Goal: Navigation & Orientation: Find specific page/section

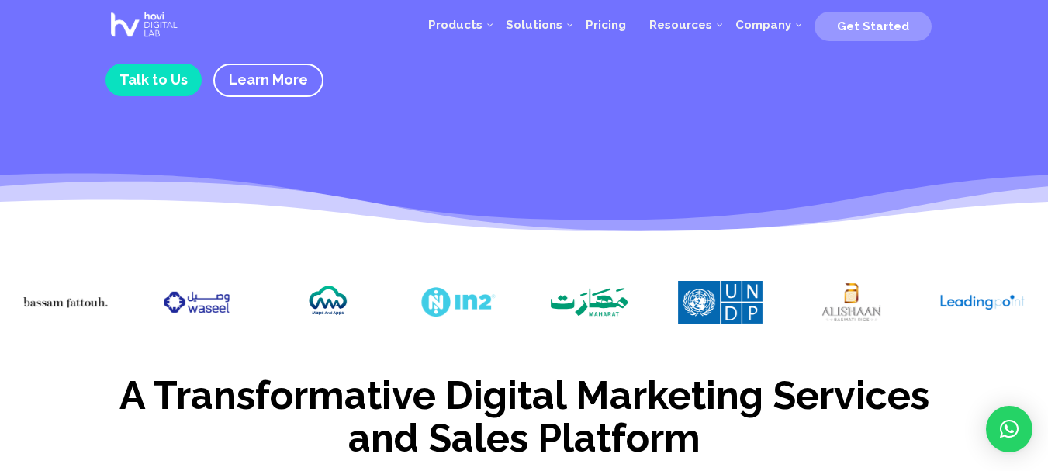
scroll to position [543, 0]
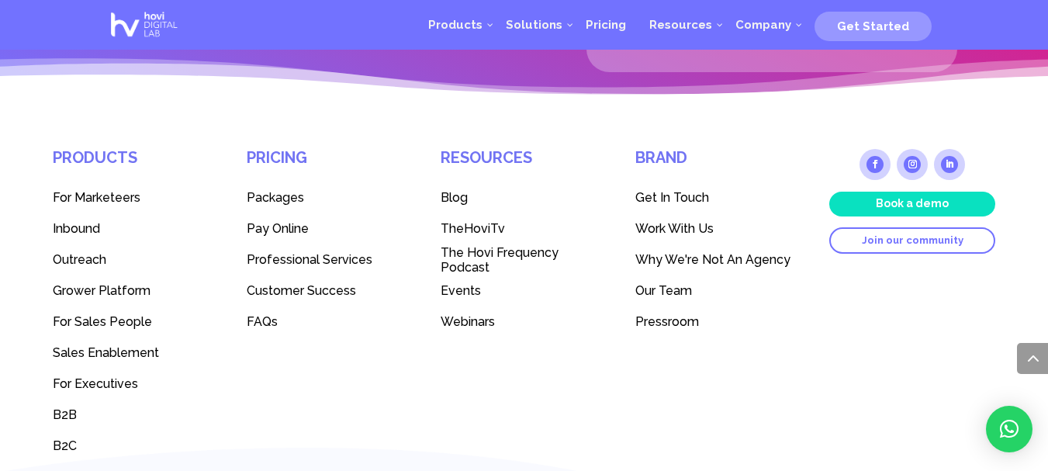
scroll to position [4319, 0]
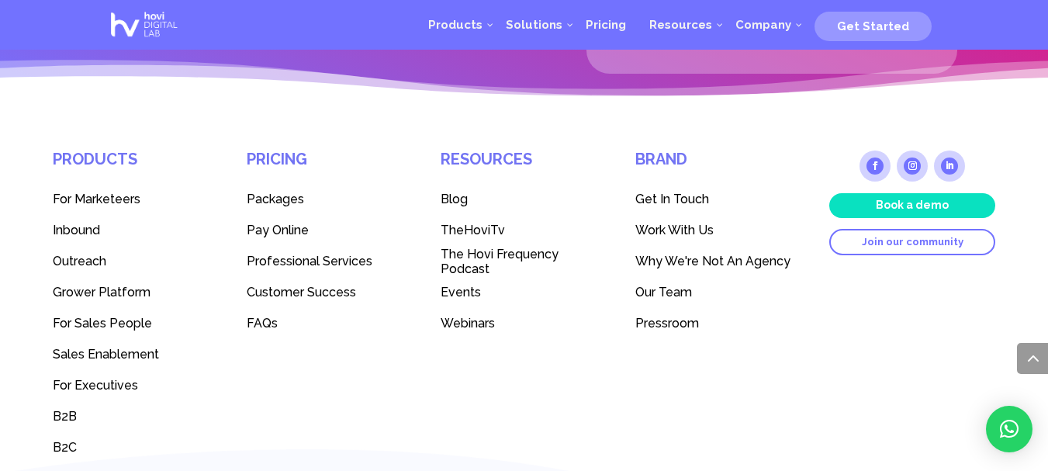
click at [699, 223] on span "Work With Us" at bounding box center [674, 230] width 78 height 15
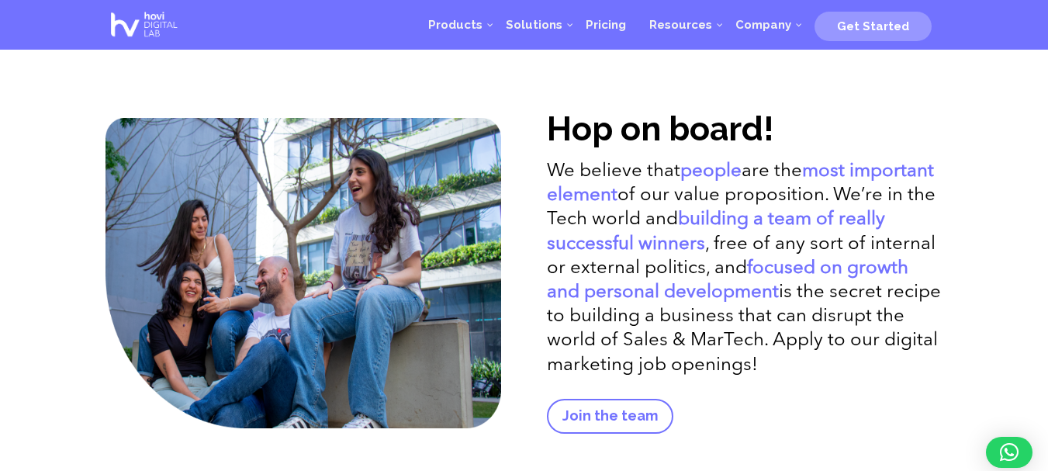
scroll to position [3195, 0]
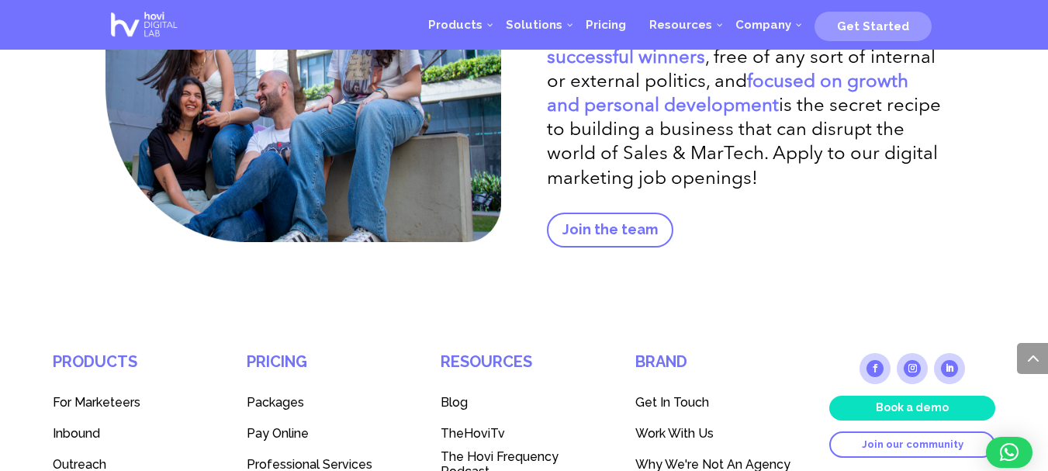
click at [871, 353] on link "Follow" at bounding box center [874, 368] width 31 height 31
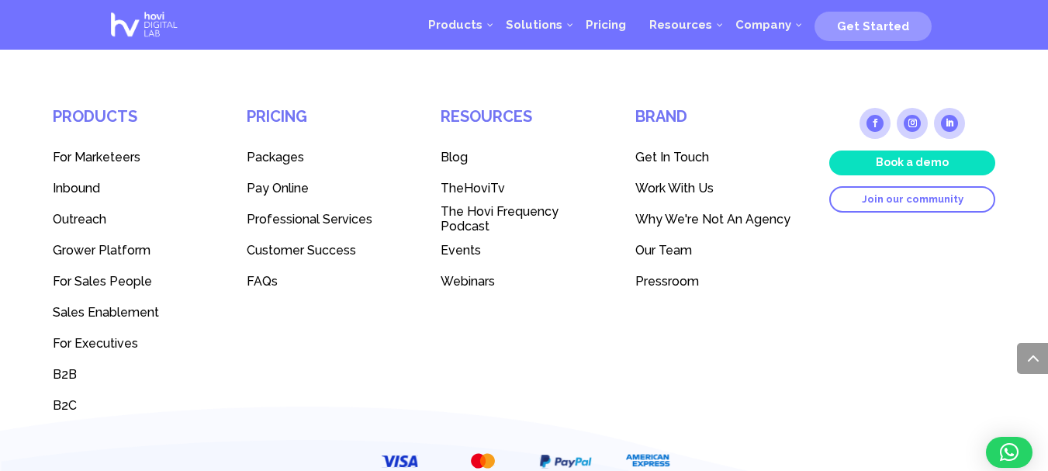
scroll to position [0, 0]
